Goal: Transaction & Acquisition: Purchase product/service

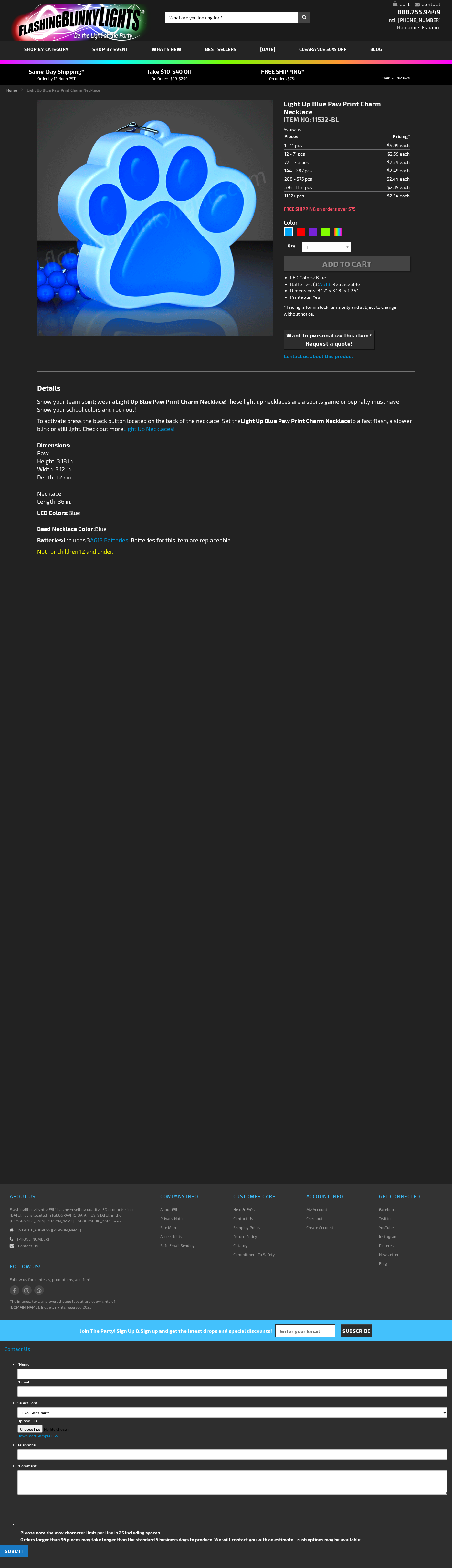
type input "5629"
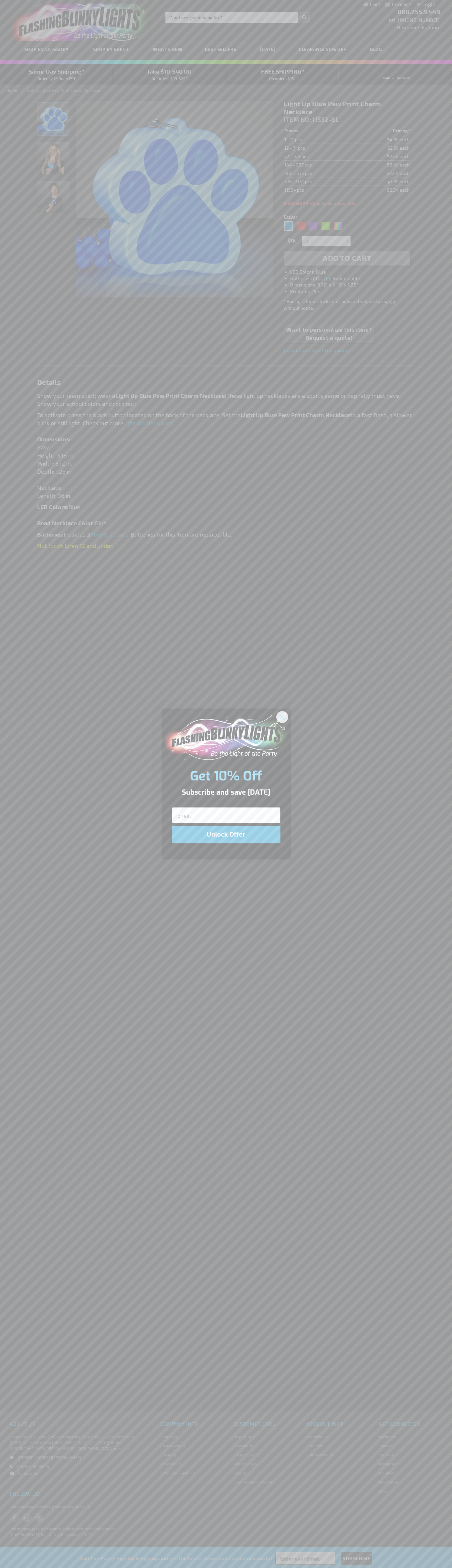
click at [282, 716] on icon "Close dialog" at bounding box center [281, 716] width 4 height 4
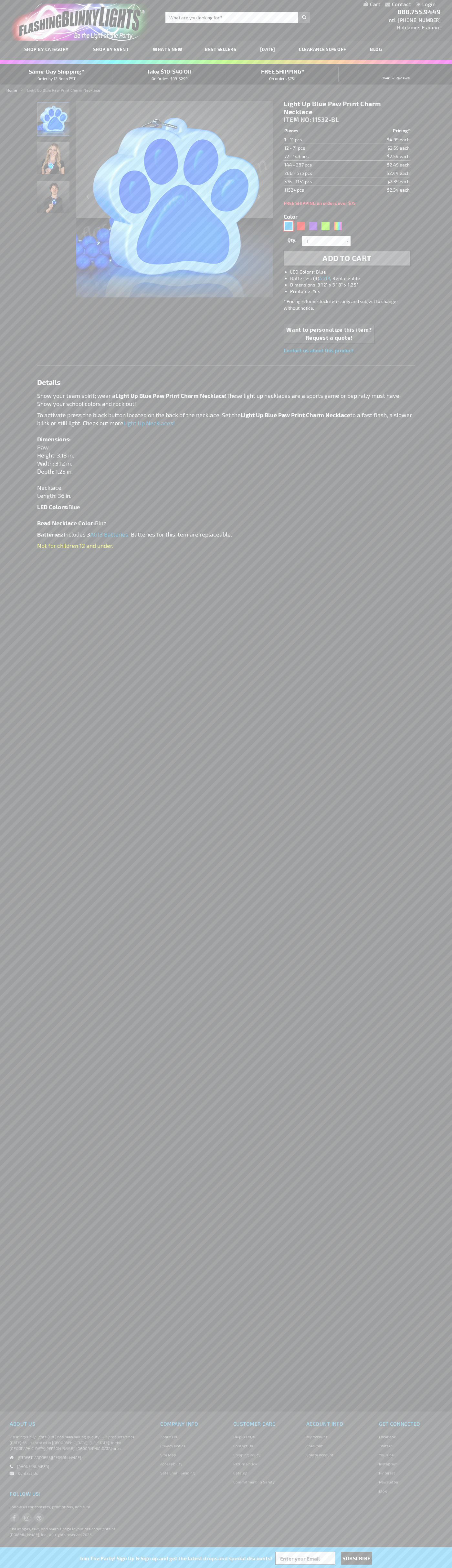
click at [288, 226] on div "Blue" at bounding box center [288, 226] width 10 height 10
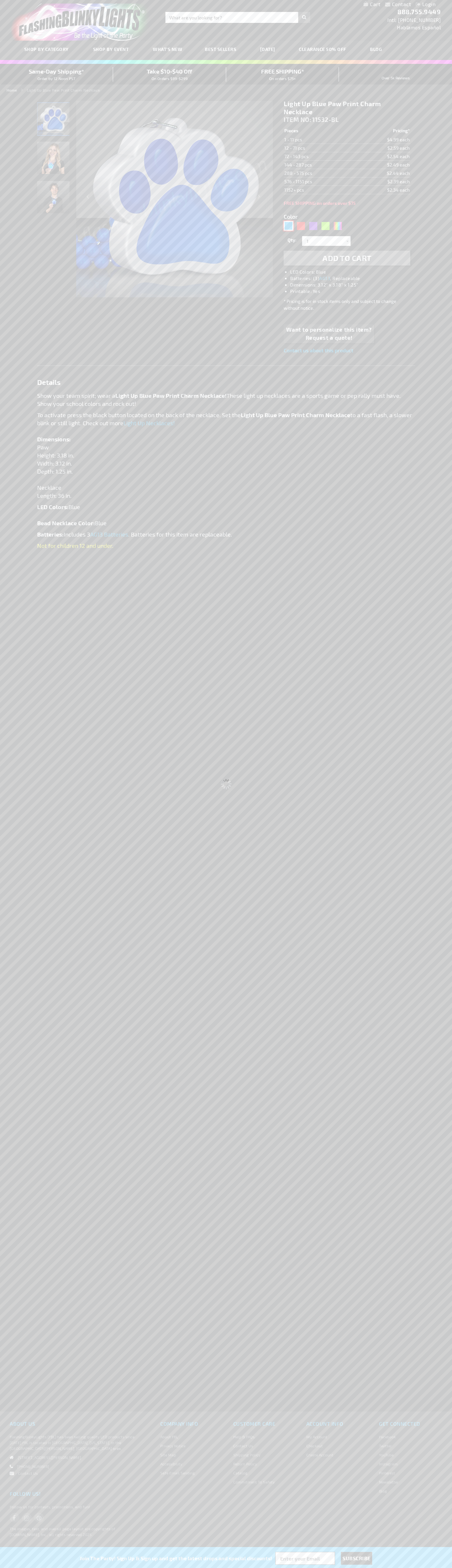
select select
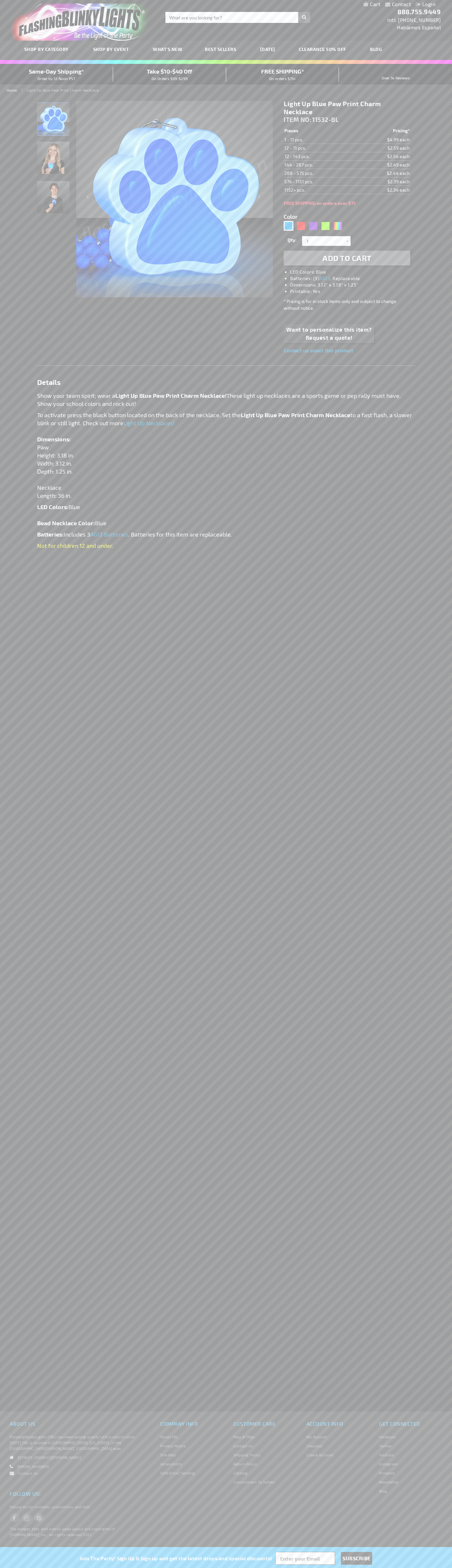
click at [347, 258] on span "Add to Cart" at bounding box center [347, 257] width 49 height 9
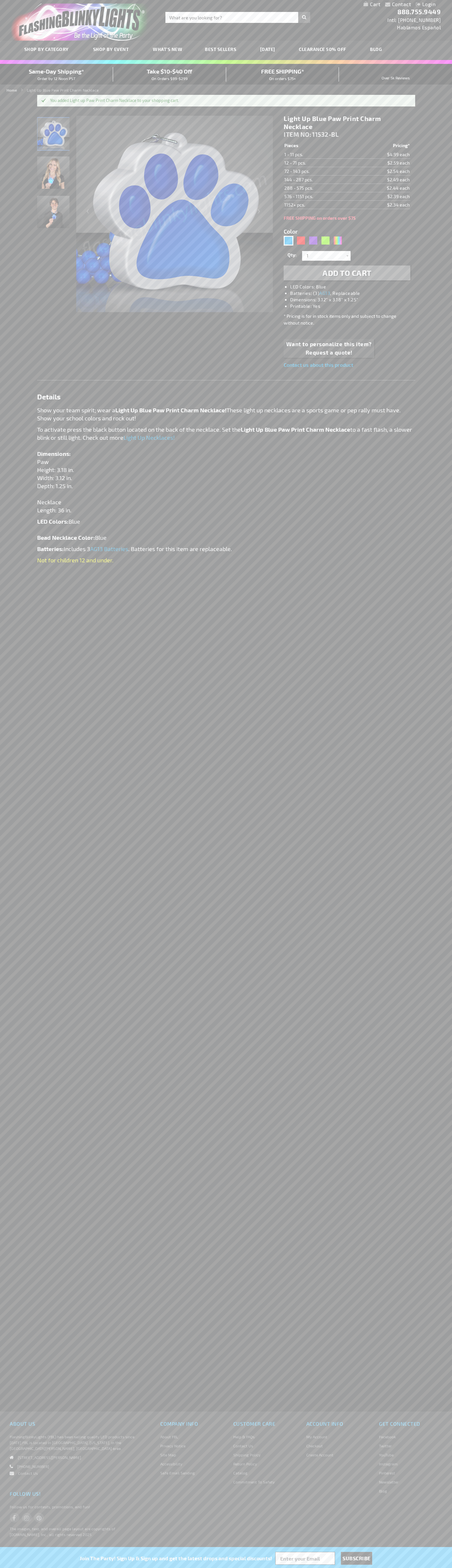
click at [372, 4] on link "My Cart" at bounding box center [372, 4] width 17 height 6
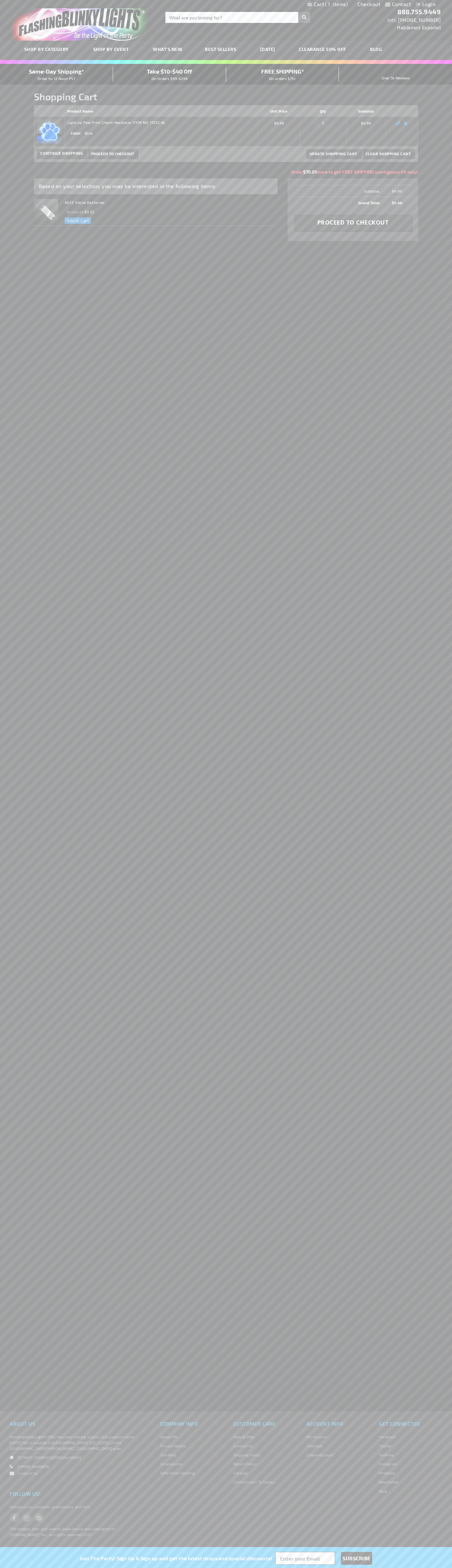
click at [57, 74] on span "Same-Day Shipping*" at bounding box center [56, 71] width 55 height 7
click at [112, 153] on span "Proceed to Checkout" at bounding box center [112, 153] width 43 height 4
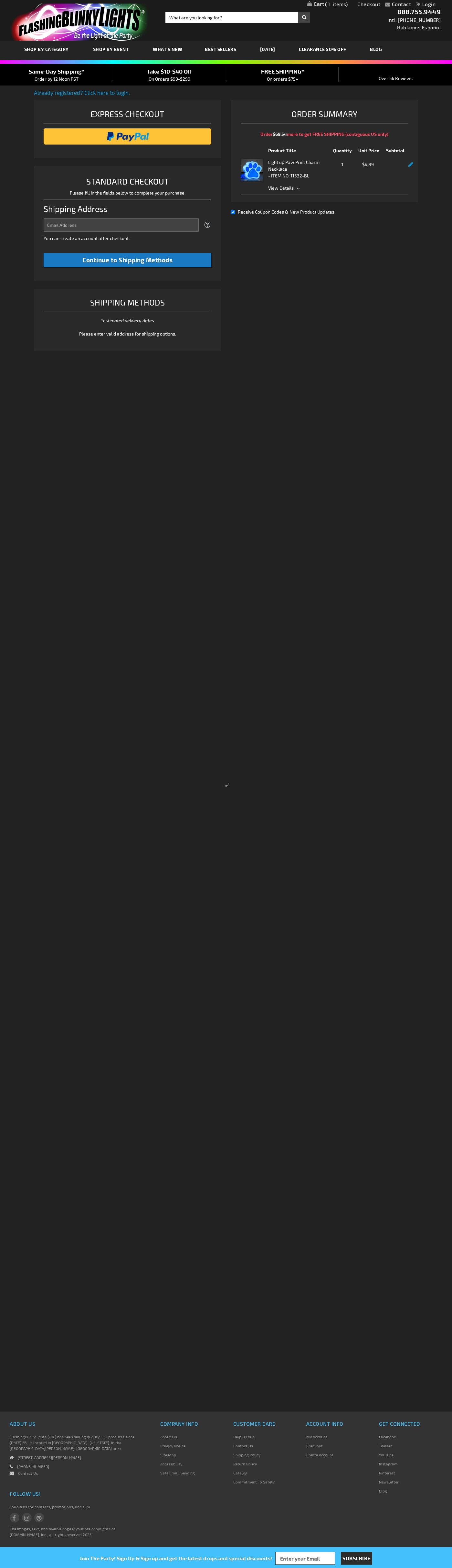
select select "US"
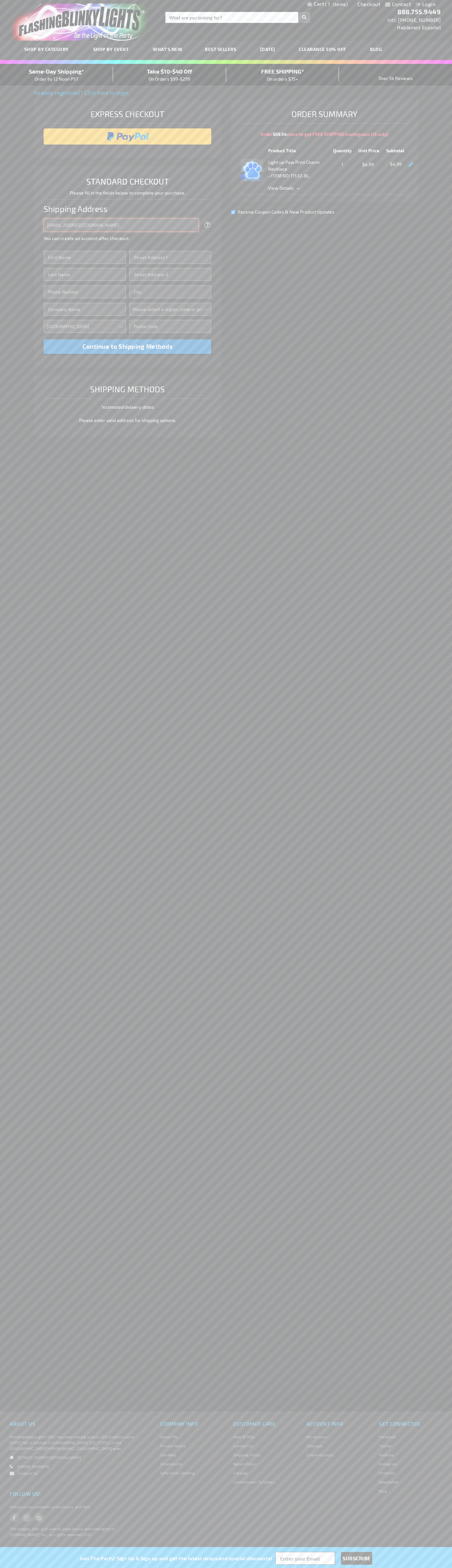
type input "johnsmith005@storebotmail.joonix.net"
type input "John"
type input "2332 Galiano Street"
type input "First floor"
type input "coral gables"
